Goal: Task Accomplishment & Management: Use online tool/utility

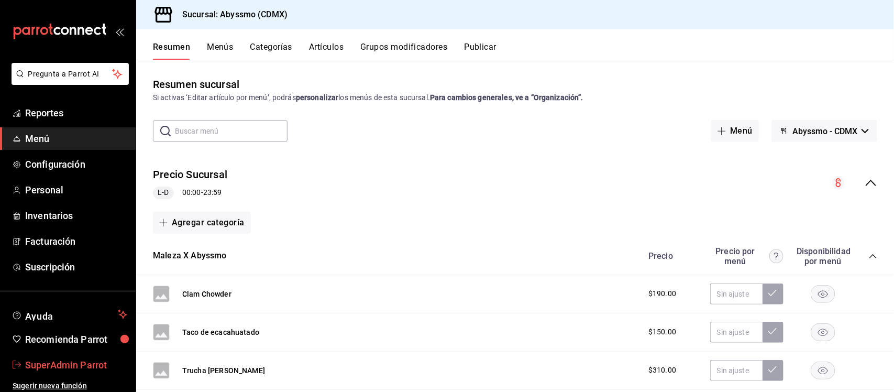
click at [54, 367] on span "SuperAdmin Parrot" at bounding box center [76, 365] width 102 height 14
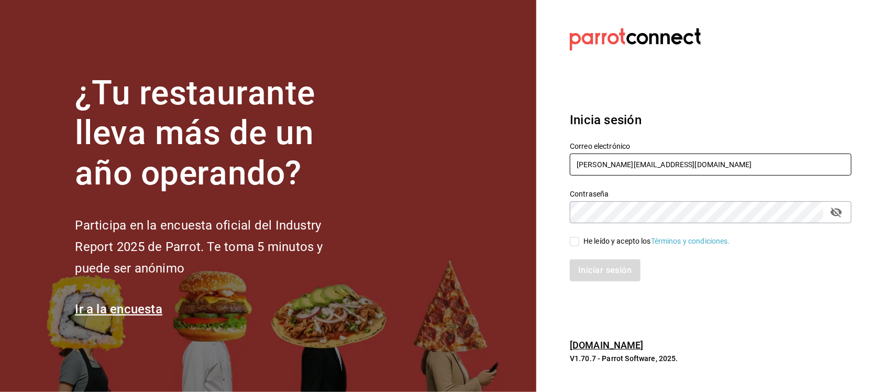
drag, startPoint x: 695, startPoint y: 169, endPoint x: 525, endPoint y: 169, distance: 169.8
click at [525, 169] on div "¿Tu restaurante lleva más de un año operando? Participa en la encuesta oficial …" at bounding box center [447, 196] width 894 height 392
paste input "[EMAIL_ADDRESS][DOMAIN_NAME] Parr0tConnec7"
click at [688, 170] on input "[EMAIL_ADDRESS][DOMAIN_NAME] Parr0tConnec7" at bounding box center [711, 165] width 282 height 22
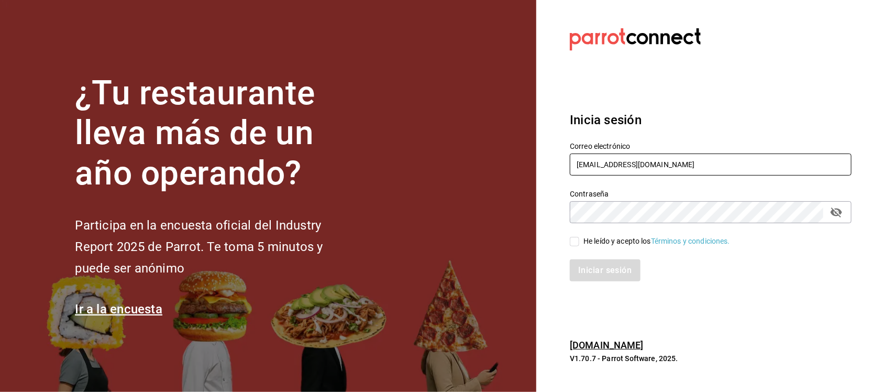
type input "[EMAIL_ADDRESS][DOMAIN_NAME]"
click at [560, 216] on div "Contraseña Contraseña" at bounding box center [705, 200] width 294 height 46
drag, startPoint x: 577, startPoint y: 241, endPoint x: 590, endPoint y: 254, distance: 18.2
click at [577, 241] on input "He leído y acepto los Términos y condiciones." at bounding box center [574, 241] width 9 height 9
checkbox input "true"
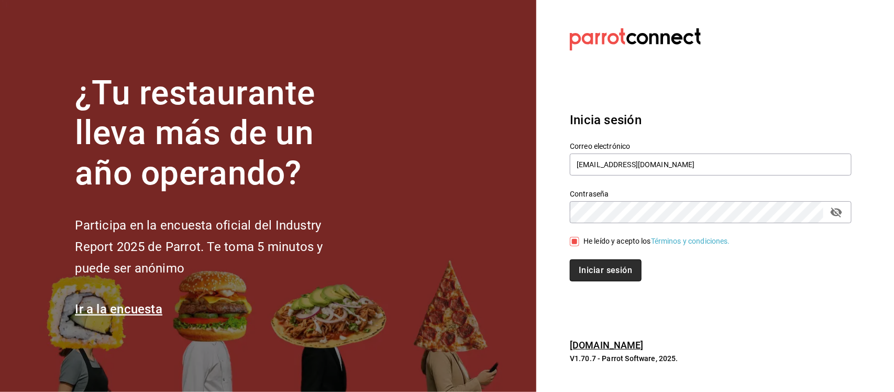
click at [606, 278] on button "Iniciar sesión" at bounding box center [605, 270] width 71 height 22
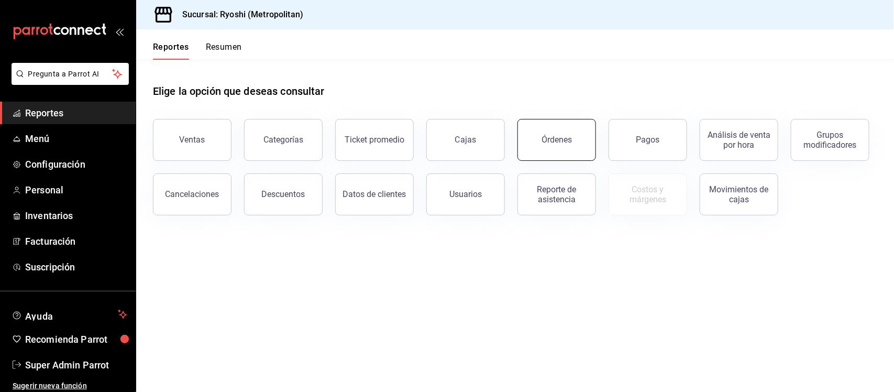
click at [544, 134] on button "Órdenes" at bounding box center [557, 140] width 79 height 42
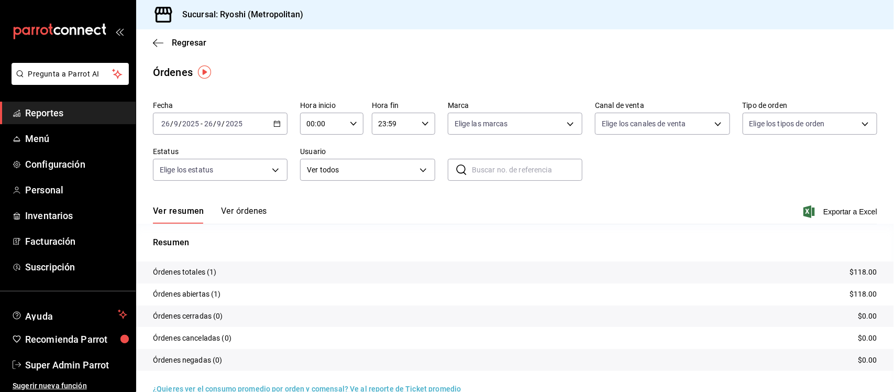
click at [274, 122] on icon "button" at bounding box center [277, 123] width 7 height 7
click at [555, 116] on body "Pregunta a Parrot AI Reportes Menú Configuración Personal Inventarios Facturaci…" at bounding box center [447, 196] width 894 height 392
click at [492, 217] on span "Potaru Metropolitan" at bounding box center [523, 222] width 100 height 11
type input "a0f13850-a6cf-4674-87cd-ec670d2b59b9"
checkbox input "true"
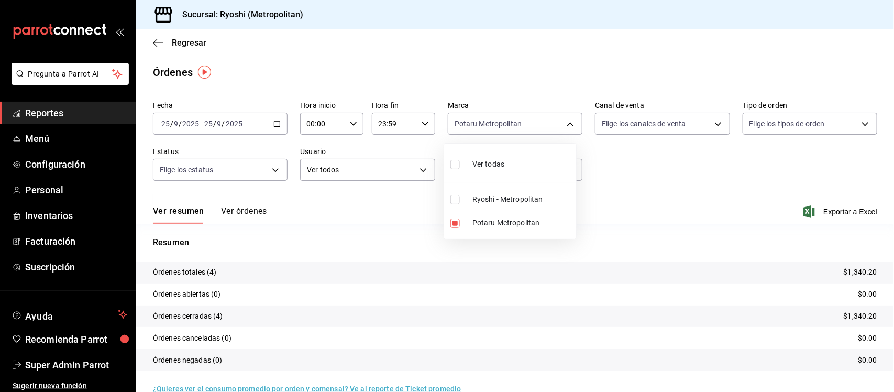
click at [258, 212] on div at bounding box center [447, 196] width 894 height 392
click at [258, 212] on button "Ver órdenes" at bounding box center [244, 215] width 46 height 18
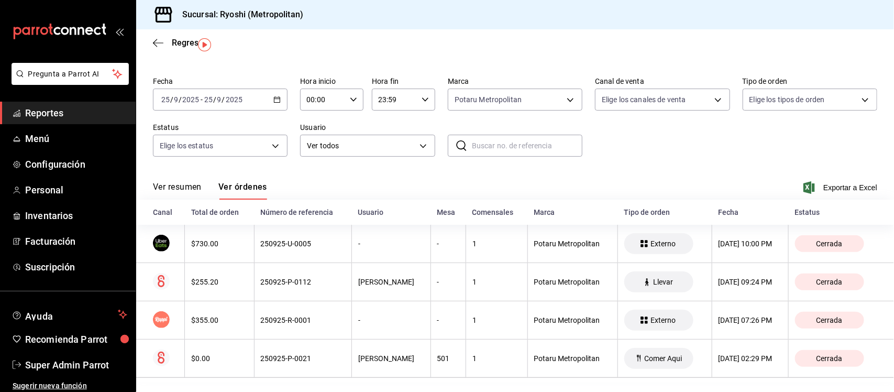
scroll to position [31, 0]
